Goal: Find specific page/section: Find specific page/section

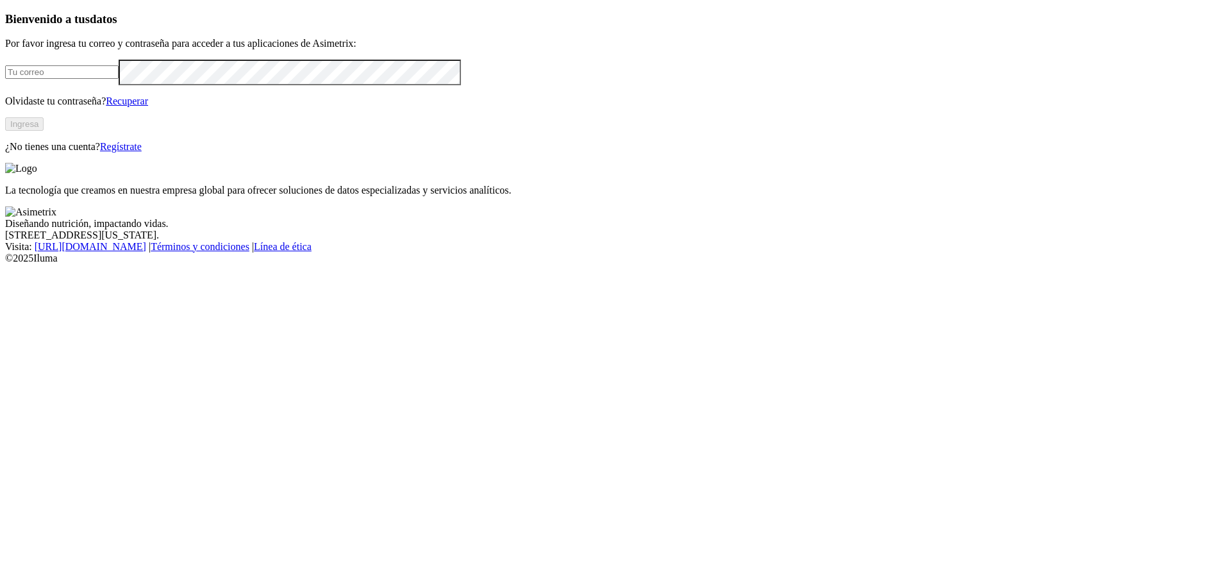
type input "[PERSON_NAME][EMAIL_ADDRESS][PERSON_NAME][DOMAIN_NAME]"
click at [44, 131] on button "Ingresa" at bounding box center [24, 123] width 38 height 13
